Goal: Task Accomplishment & Management: Complete application form

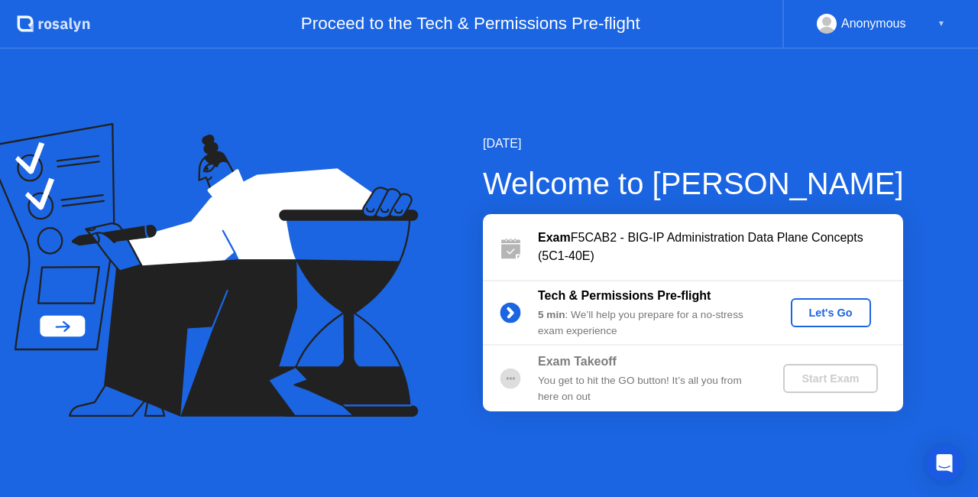
click at [818, 313] on div "Let's Go" at bounding box center [831, 313] width 68 height 12
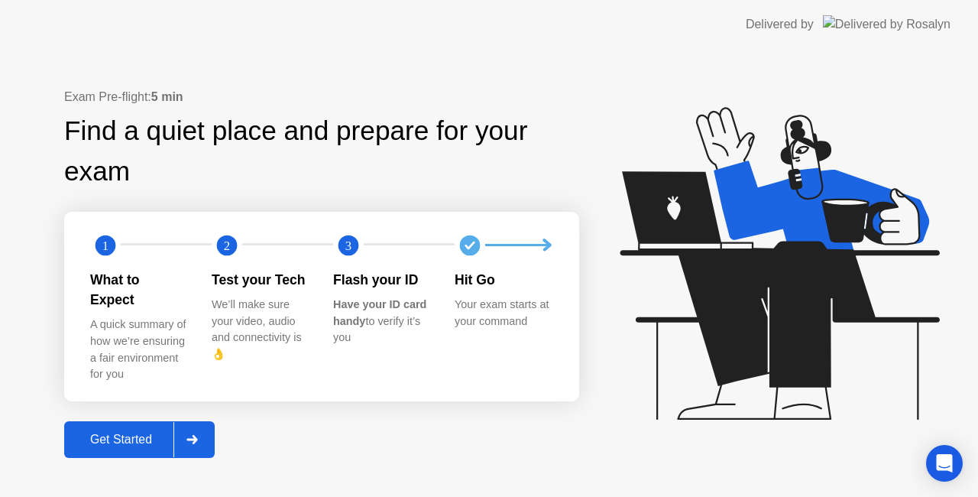
click at [141, 433] on div "Get Started" at bounding box center [121, 440] width 105 height 14
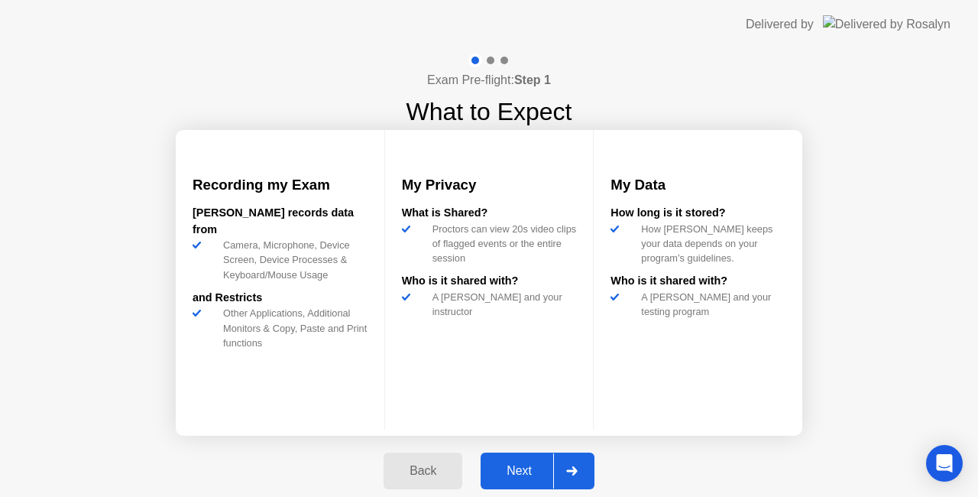
click at [529, 478] on div "Next" at bounding box center [519, 471] width 68 height 14
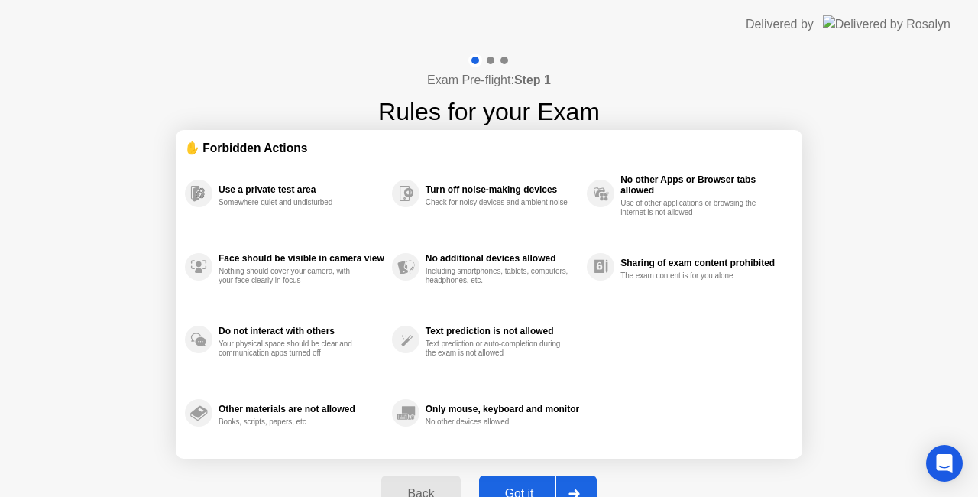
click at [529, 478] on button "Got it" at bounding box center [538, 493] width 118 height 37
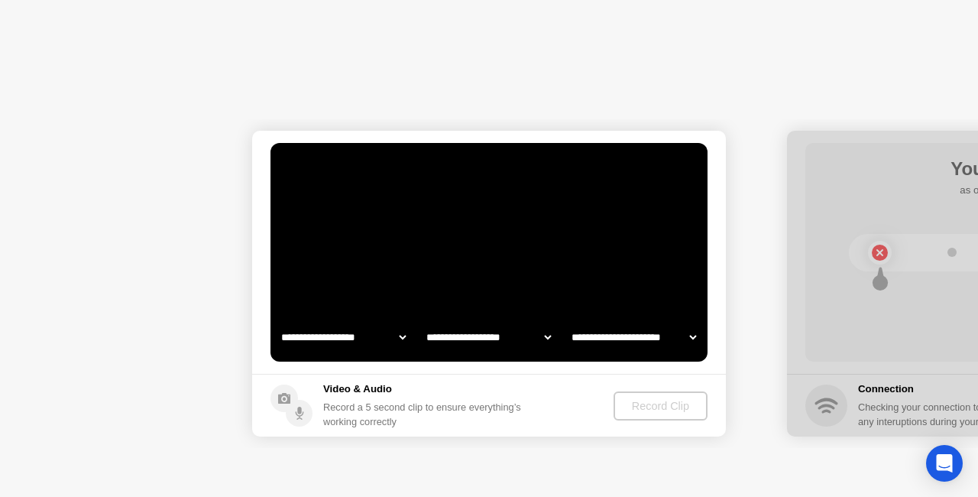
select select "**********"
select select "*******"
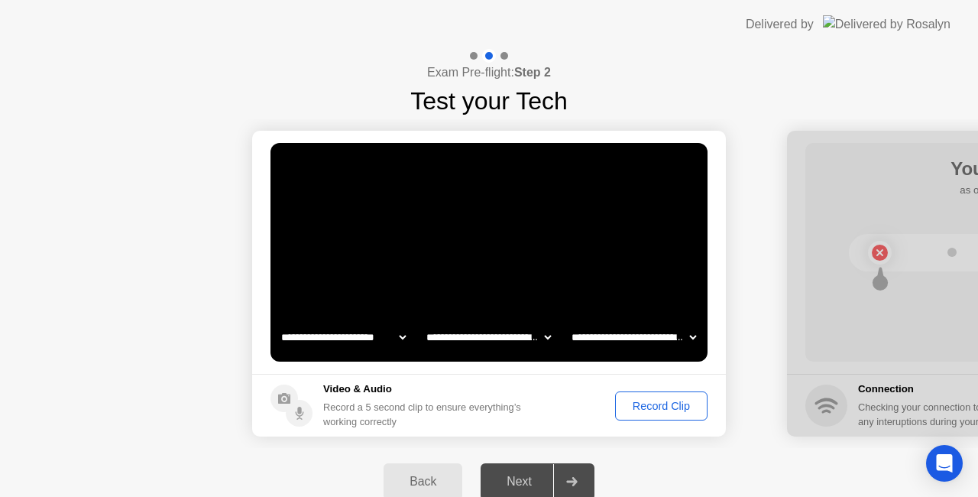
click at [660, 405] on div "Record Clip" at bounding box center [662, 406] width 82 height 12
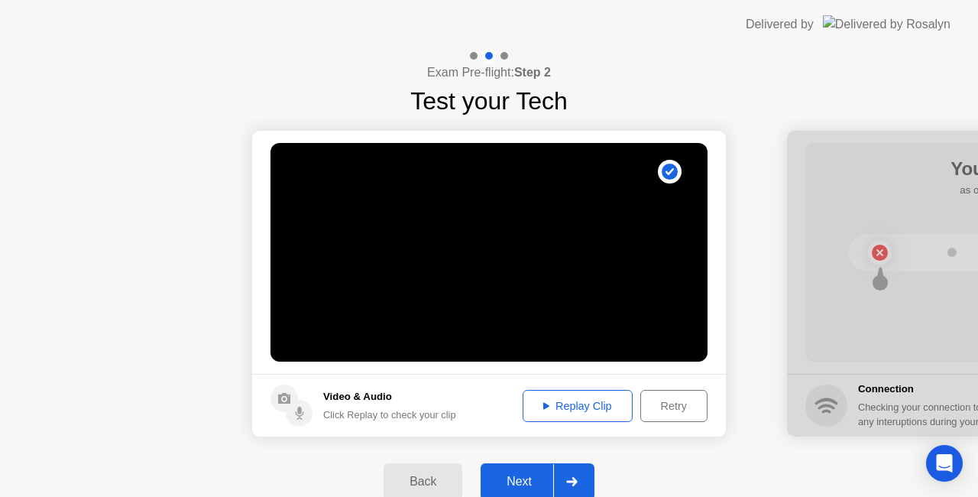
click at [562, 407] on div "Replay Clip" at bounding box center [577, 406] width 99 height 12
click at [546, 412] on div "Replay Clip" at bounding box center [577, 406] width 99 height 12
click at [529, 481] on div "Next" at bounding box center [519, 482] width 68 height 14
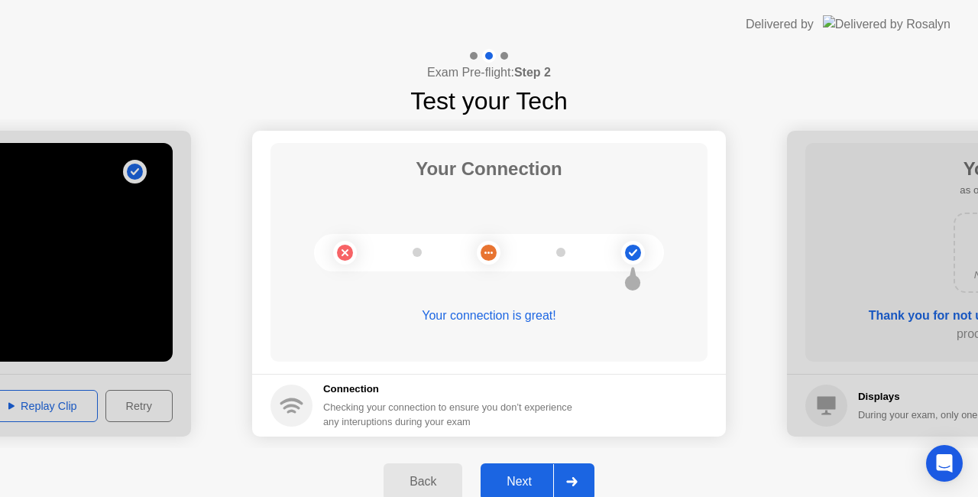
click at [529, 481] on div "Next" at bounding box center [519, 482] width 68 height 14
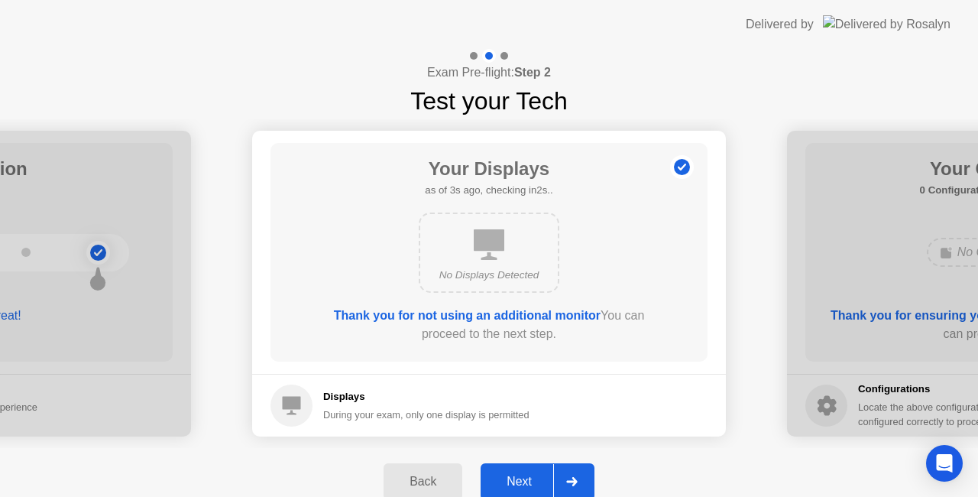
click at [529, 481] on div "Next" at bounding box center [519, 482] width 68 height 14
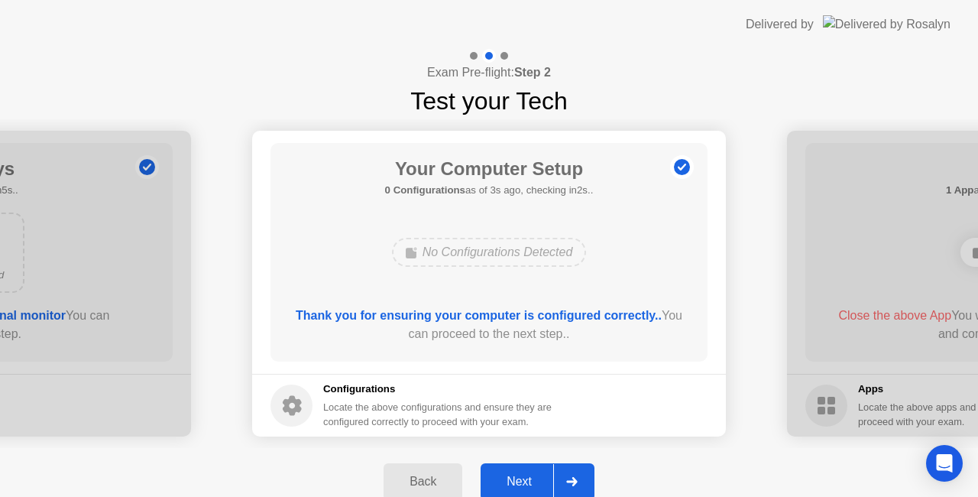
click at [529, 481] on div "Next" at bounding box center [519, 482] width 68 height 14
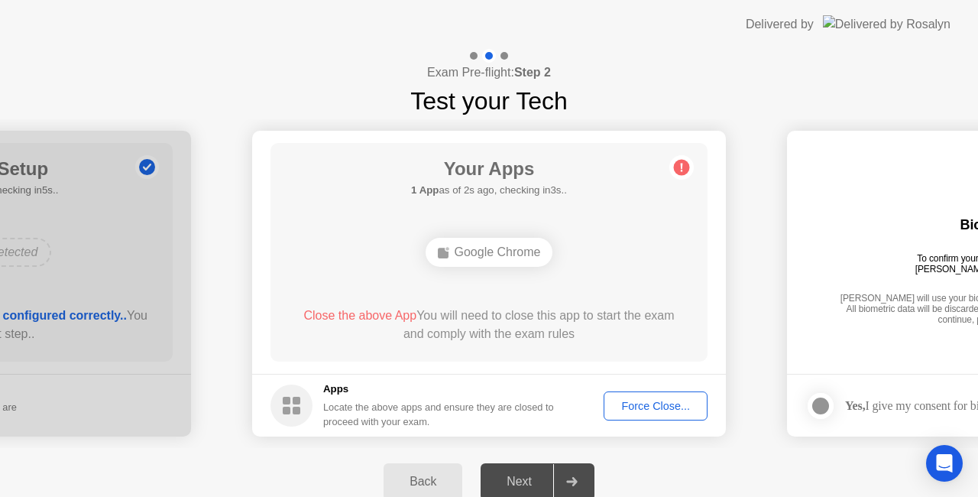
click at [624, 396] on button "Force Close..." at bounding box center [656, 405] width 104 height 29
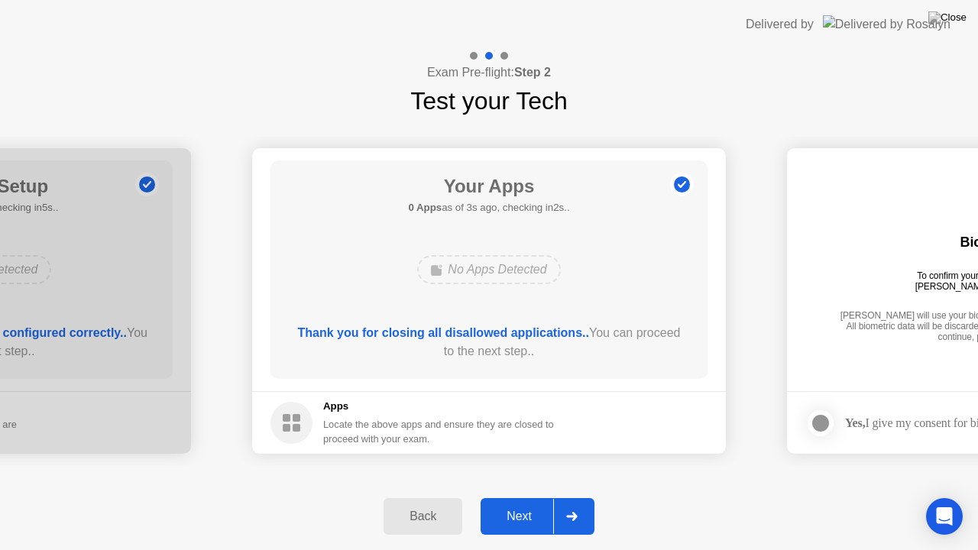
click at [524, 496] on div "Next" at bounding box center [519, 517] width 68 height 14
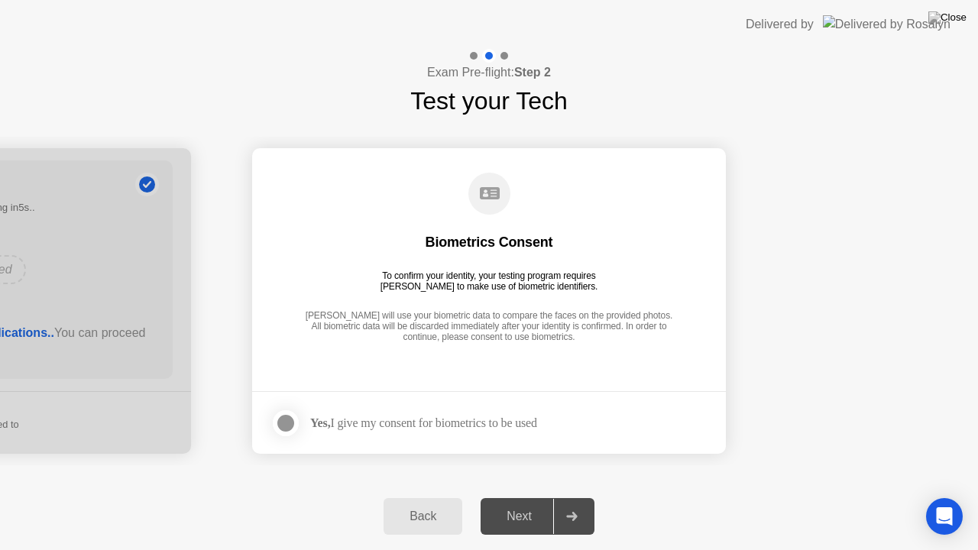
click at [286, 425] on div at bounding box center [286, 423] width 18 height 18
click at [526, 496] on div "Next" at bounding box center [519, 517] width 68 height 14
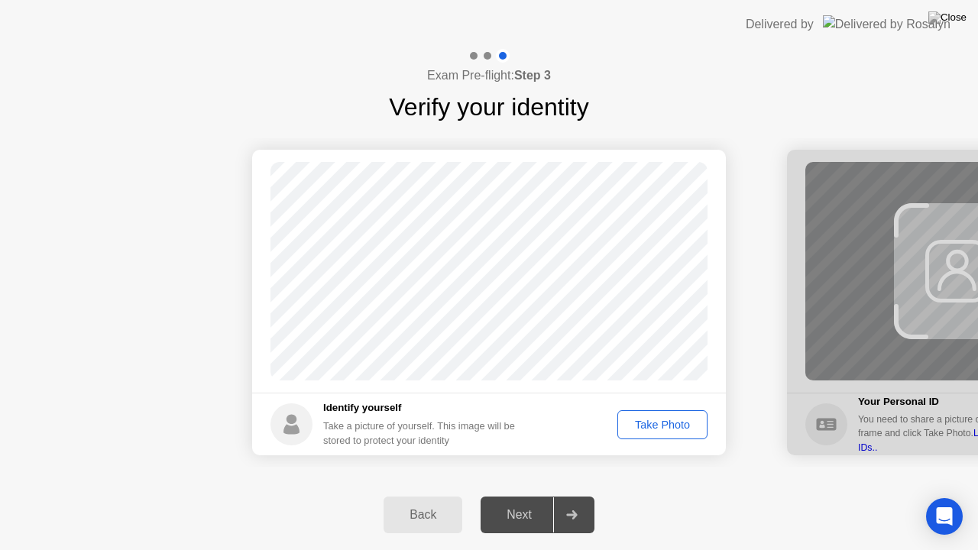
click at [659, 429] on div "Take Photo" at bounding box center [662, 425] width 79 height 12
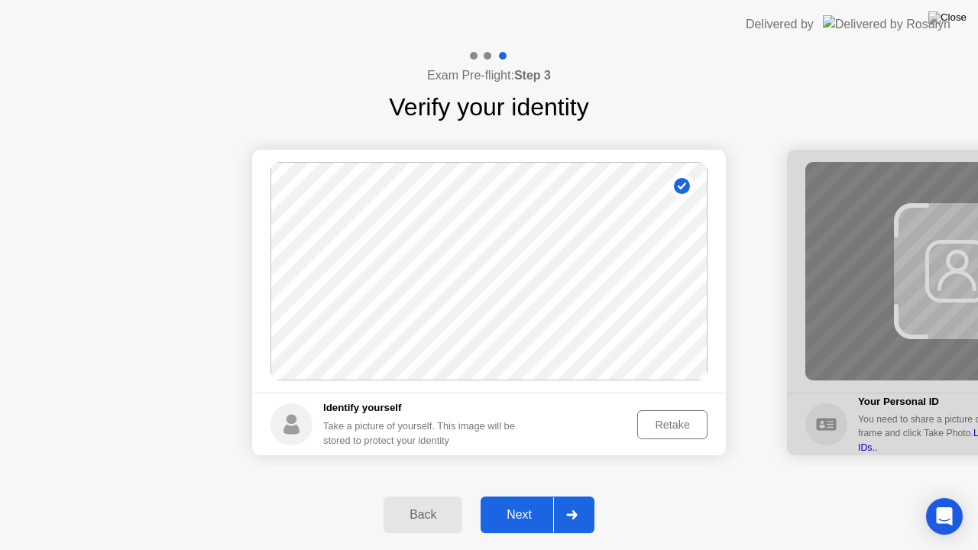
click at [517, 496] on div "Next" at bounding box center [519, 515] width 68 height 14
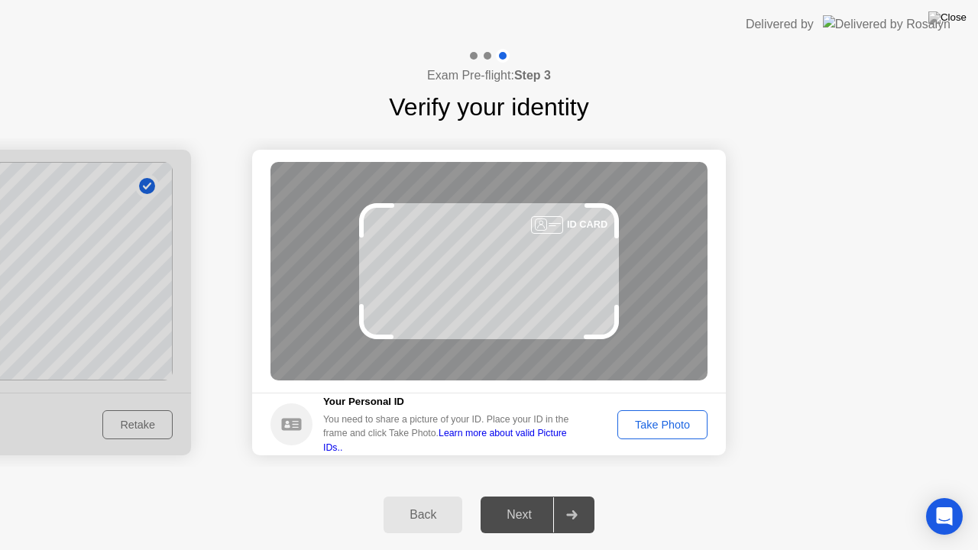
click at [654, 424] on div "Take Photo" at bounding box center [662, 425] width 79 height 12
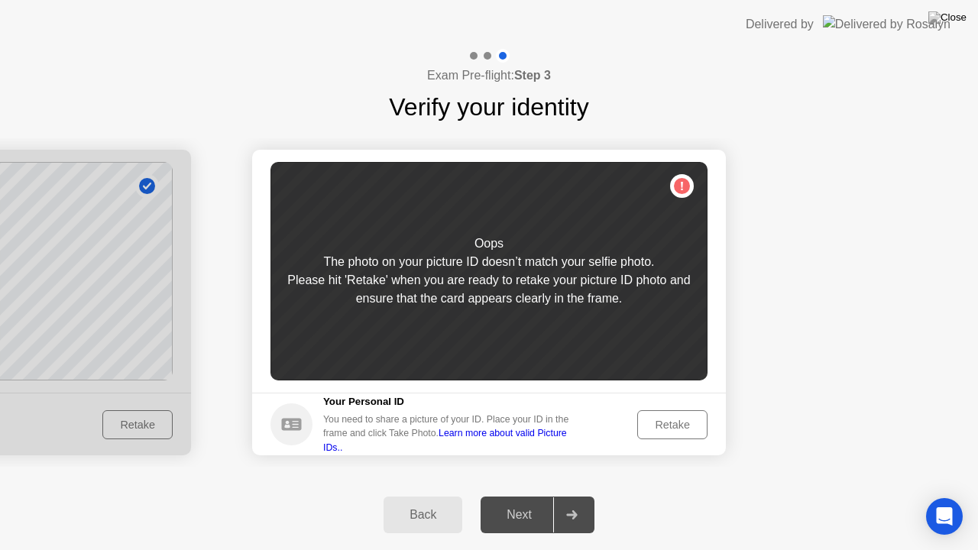
click at [667, 426] on div "Retake" at bounding box center [673, 425] width 60 height 12
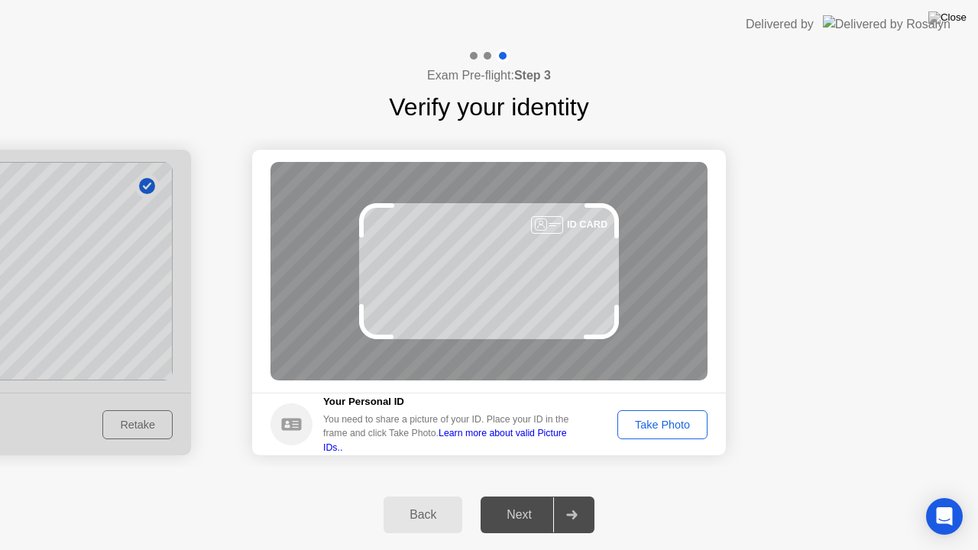
click at [667, 426] on div "Take Photo" at bounding box center [662, 425] width 79 height 12
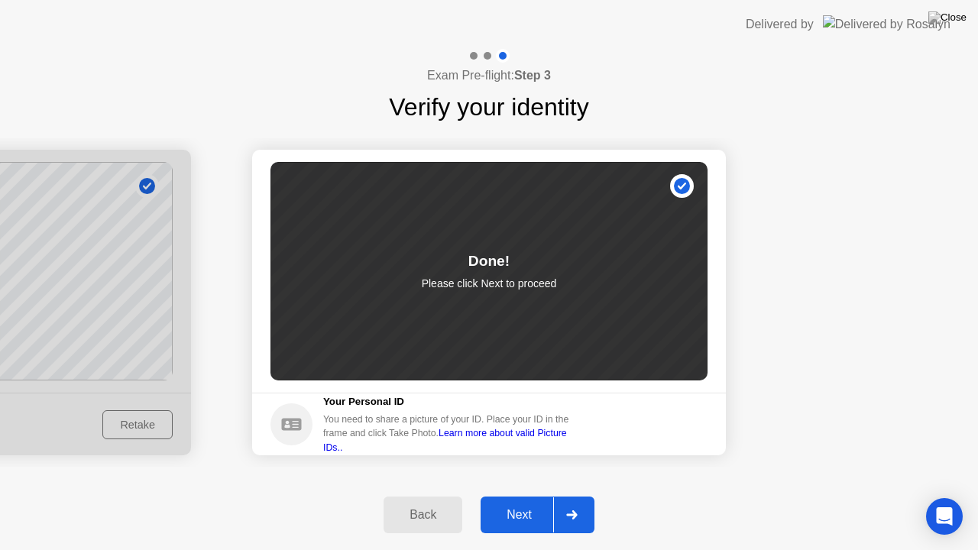
click at [504, 496] on div "Next" at bounding box center [519, 515] width 68 height 14
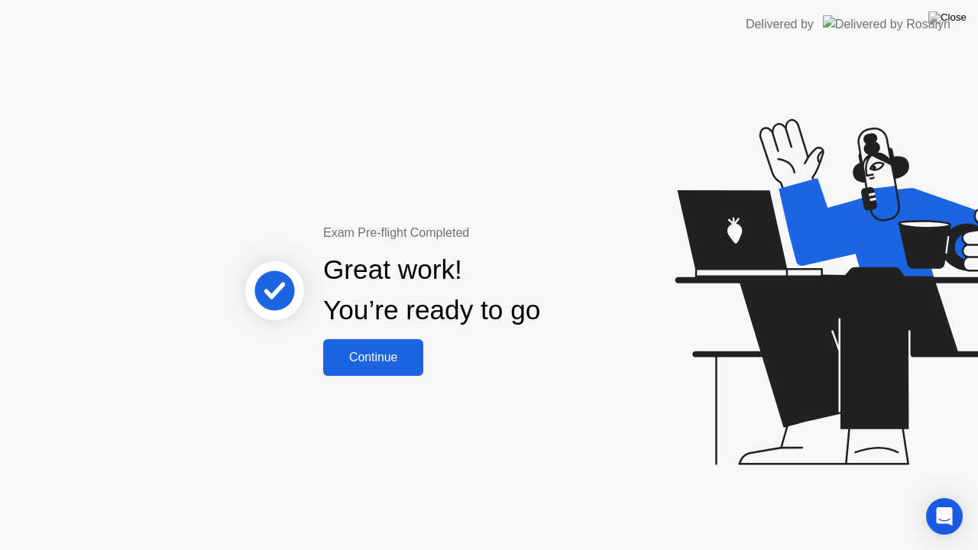
click at [386, 371] on button "Continue" at bounding box center [373, 357] width 100 height 37
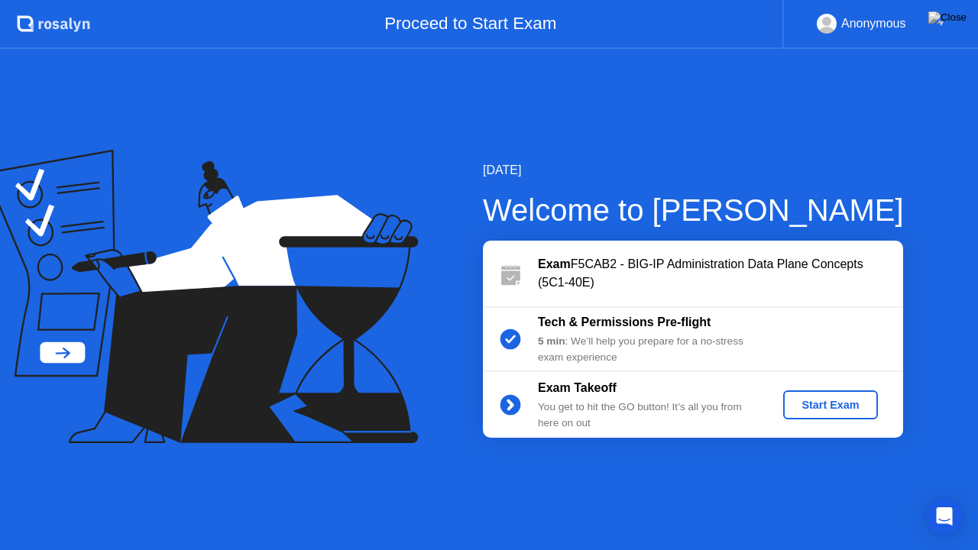
click at [836, 410] on div "Start Exam" at bounding box center [831, 405] width 82 height 12
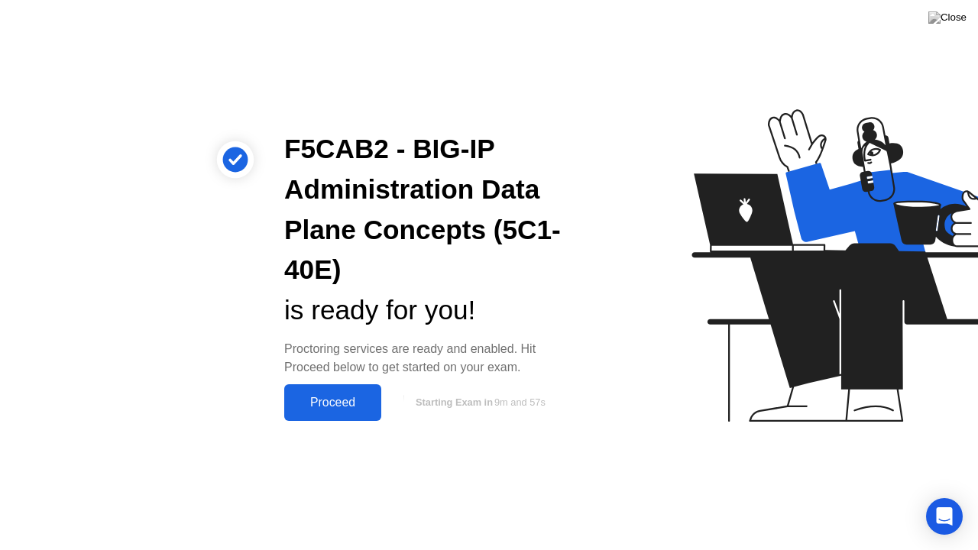
click at [342, 410] on div "Proceed" at bounding box center [333, 403] width 88 height 14
